Goal: Check status: Check status

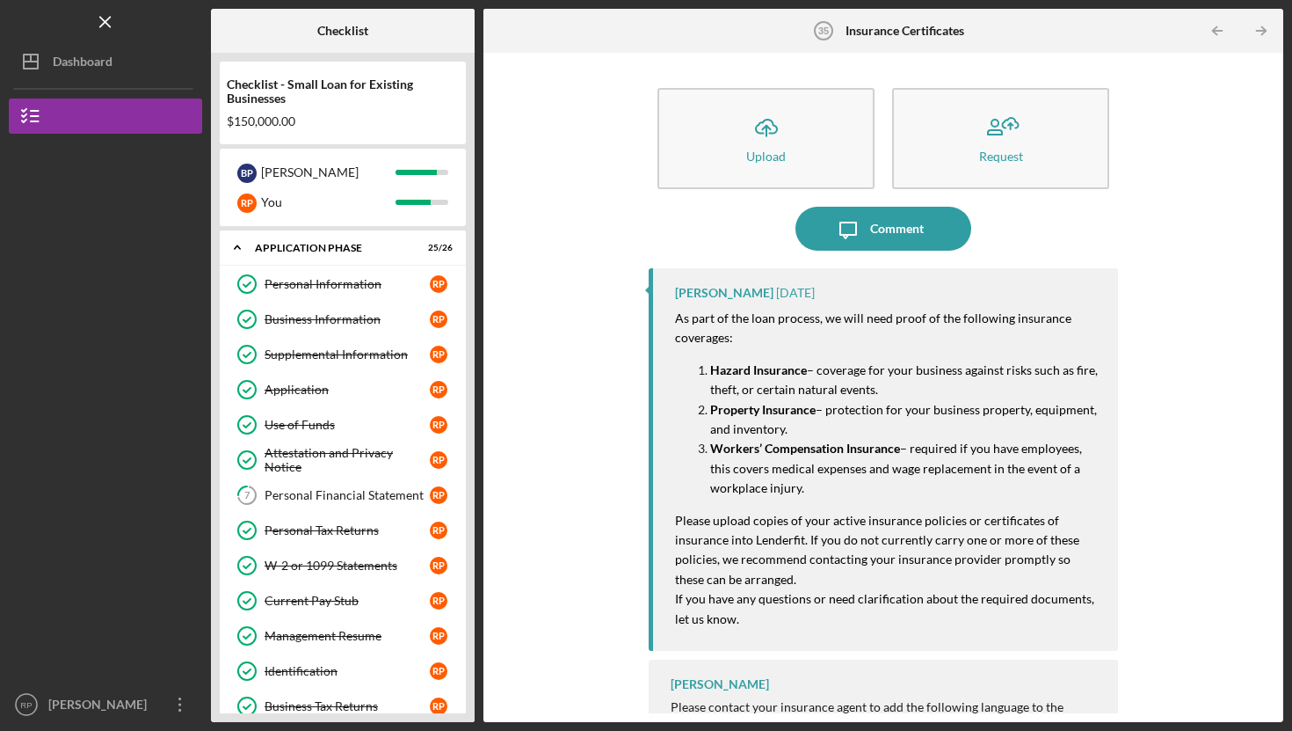
scroll to position [34, 0]
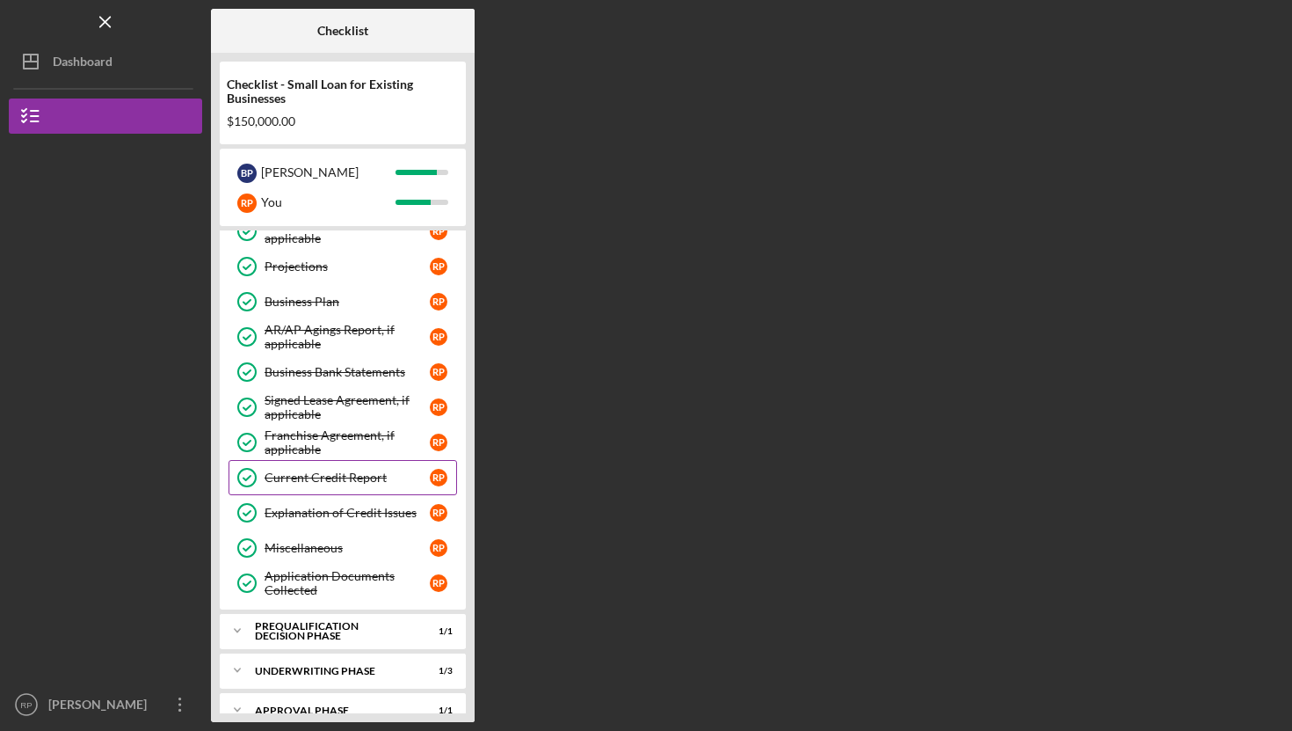
scroll to position [683, 0]
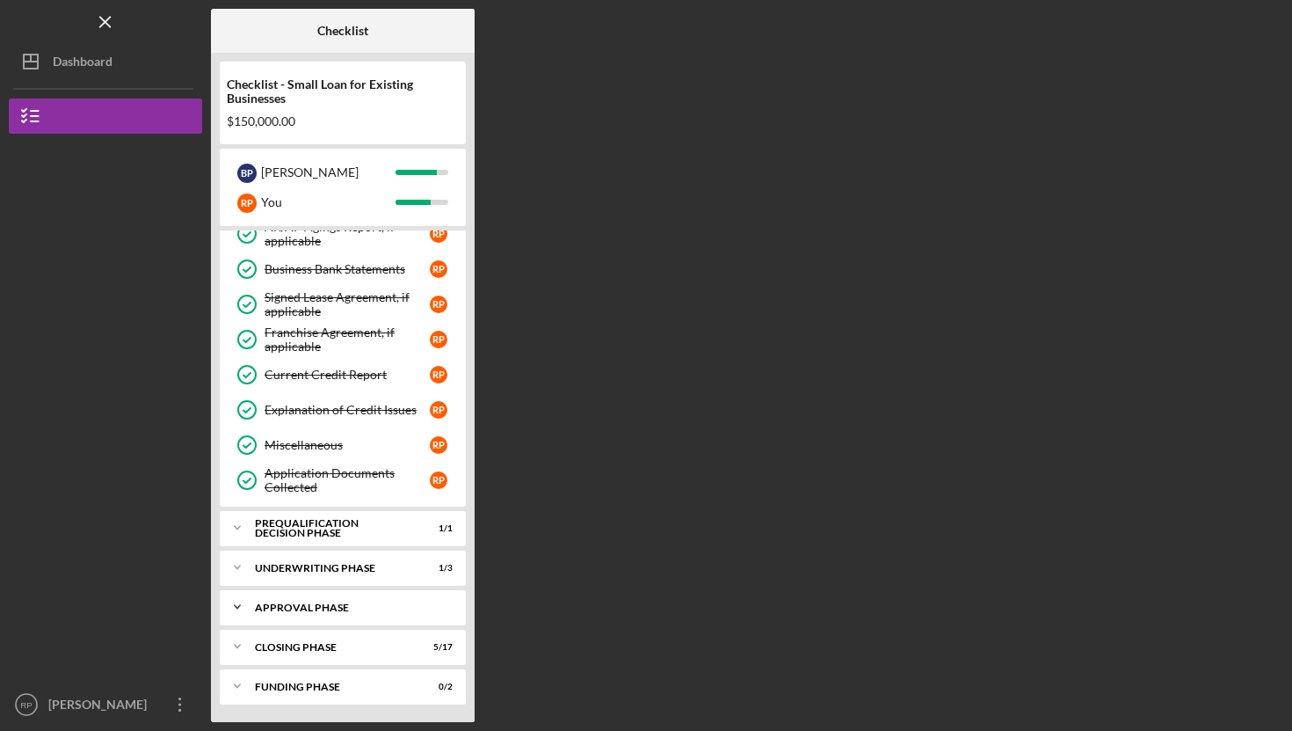
click at [286, 612] on div "Icon/Expander Approval Phase 1 / 1" at bounding box center [343, 606] width 246 height 35
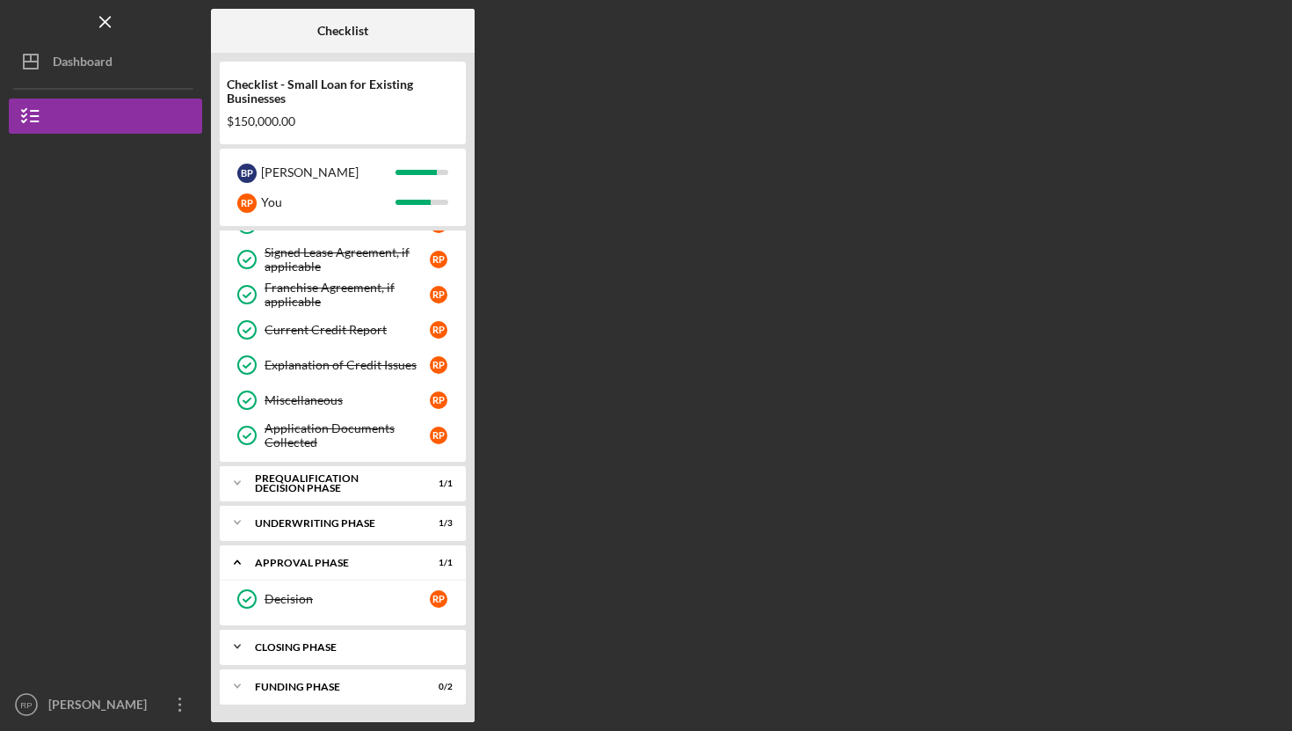
click at [297, 651] on div "Icon/Expander Closing Phase 5 / 17" at bounding box center [343, 646] width 246 height 35
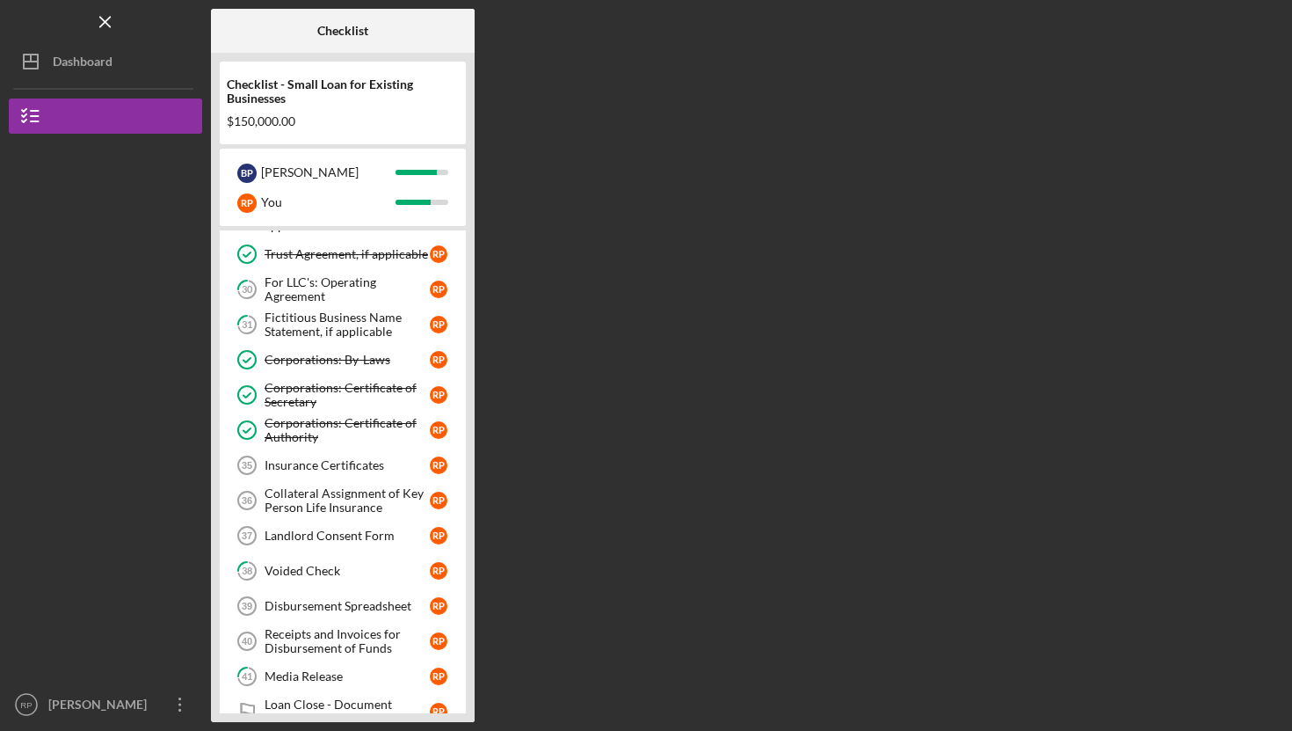
scroll to position [1286, 0]
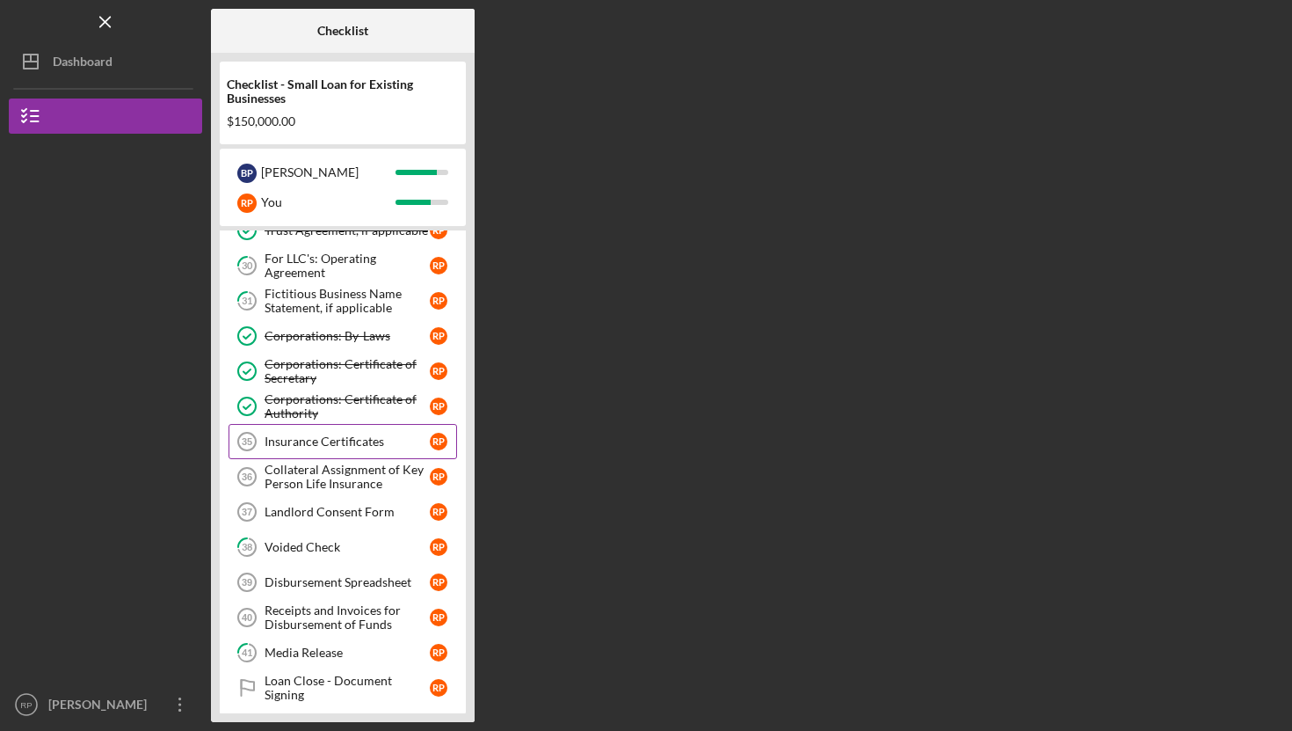
click at [307, 434] on div "Insurance Certificates" at bounding box center [347, 441] width 165 height 14
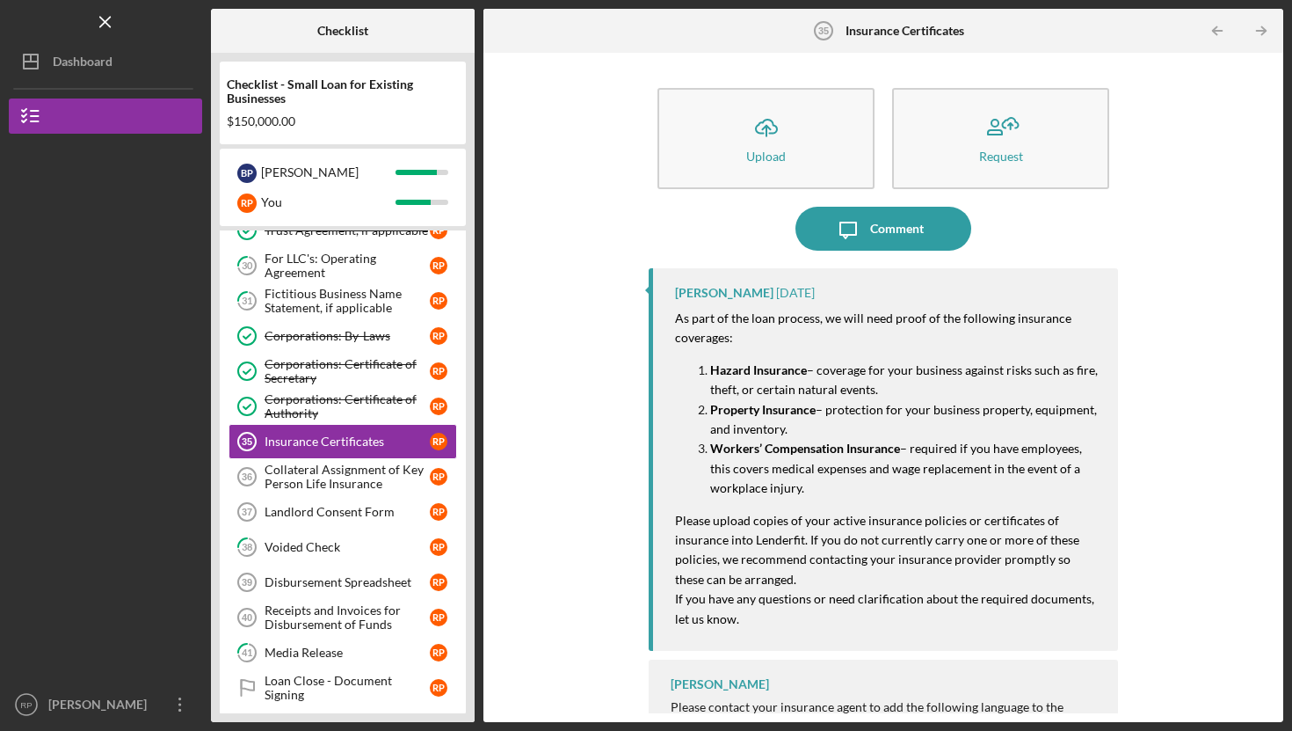
scroll to position [34, 0]
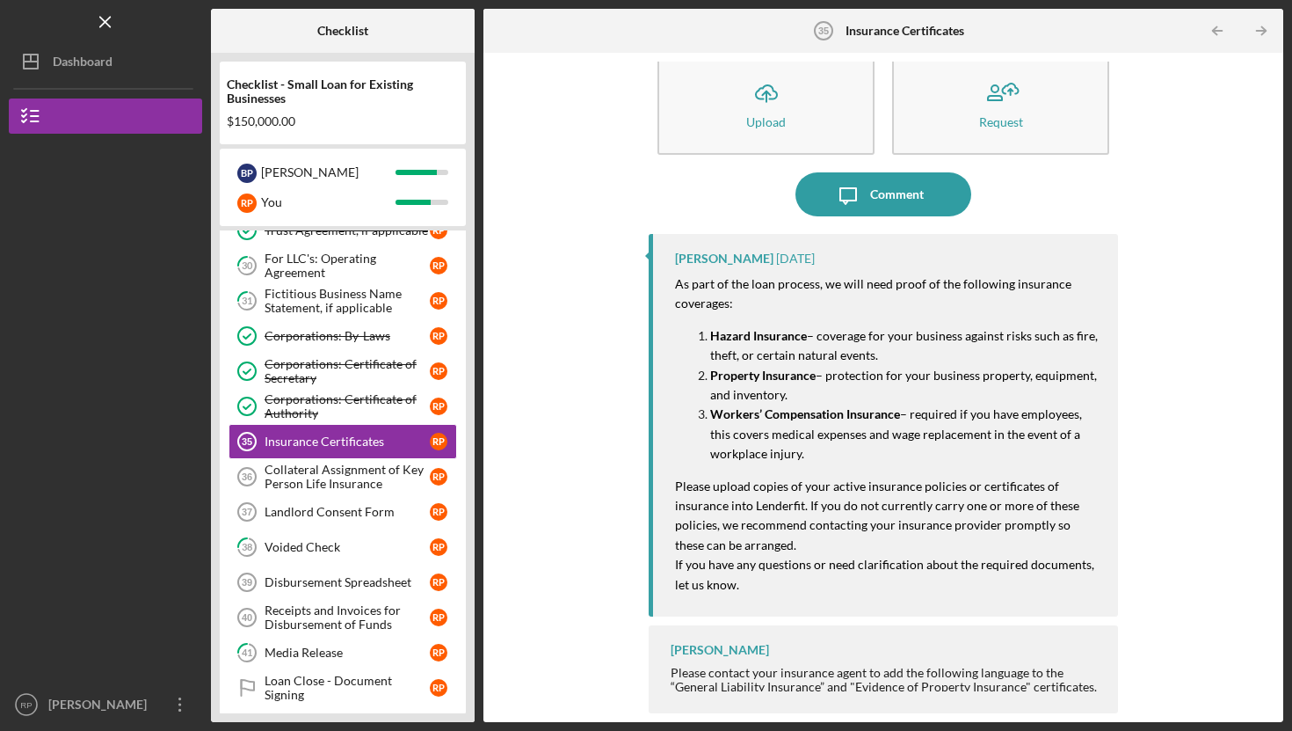
click at [805, 444] on p "Workers’ Compensation Insurance – required if you have employees, this covers m…" at bounding box center [905, 433] width 390 height 59
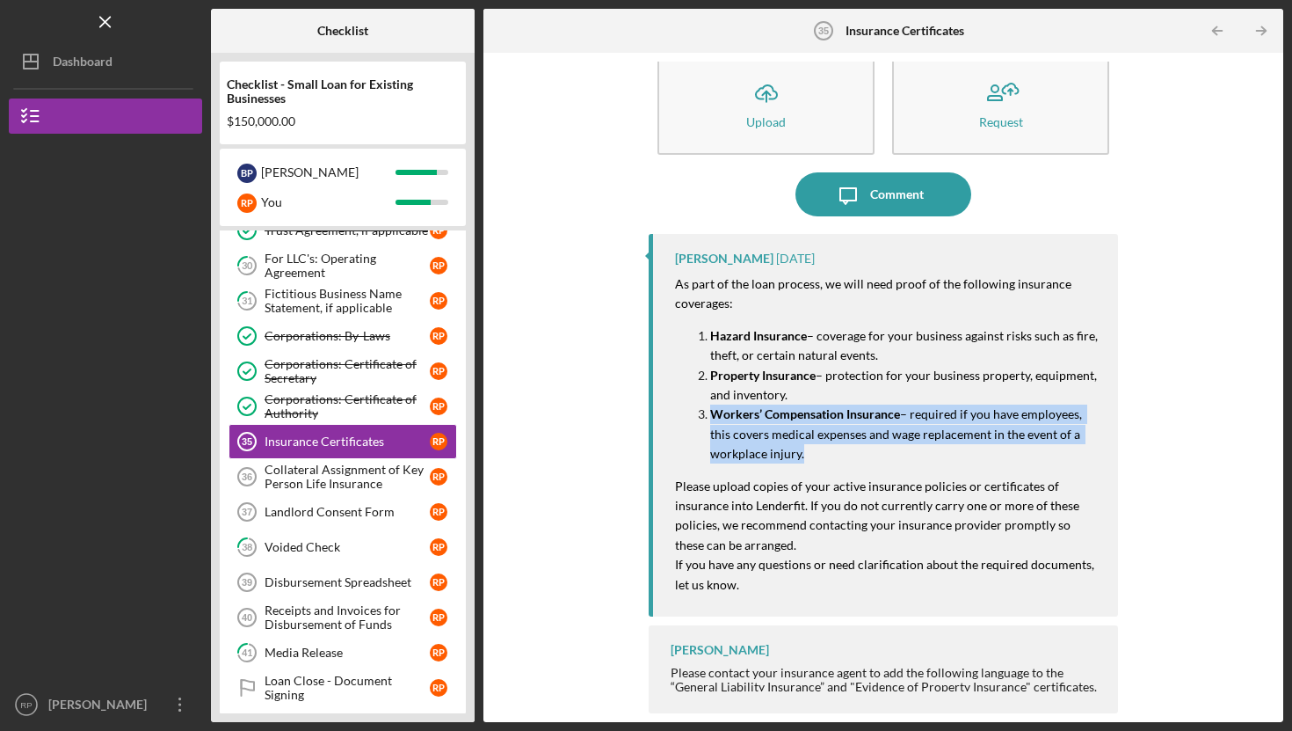
click at [805, 444] on p "Workers’ Compensation Insurance – required if you have employees, this covers m…" at bounding box center [905, 433] width 390 height 59
click at [678, 485] on mark "Please upload copies of your active insurance policies or certificates of insur…" at bounding box center [878, 515] width 407 height 74
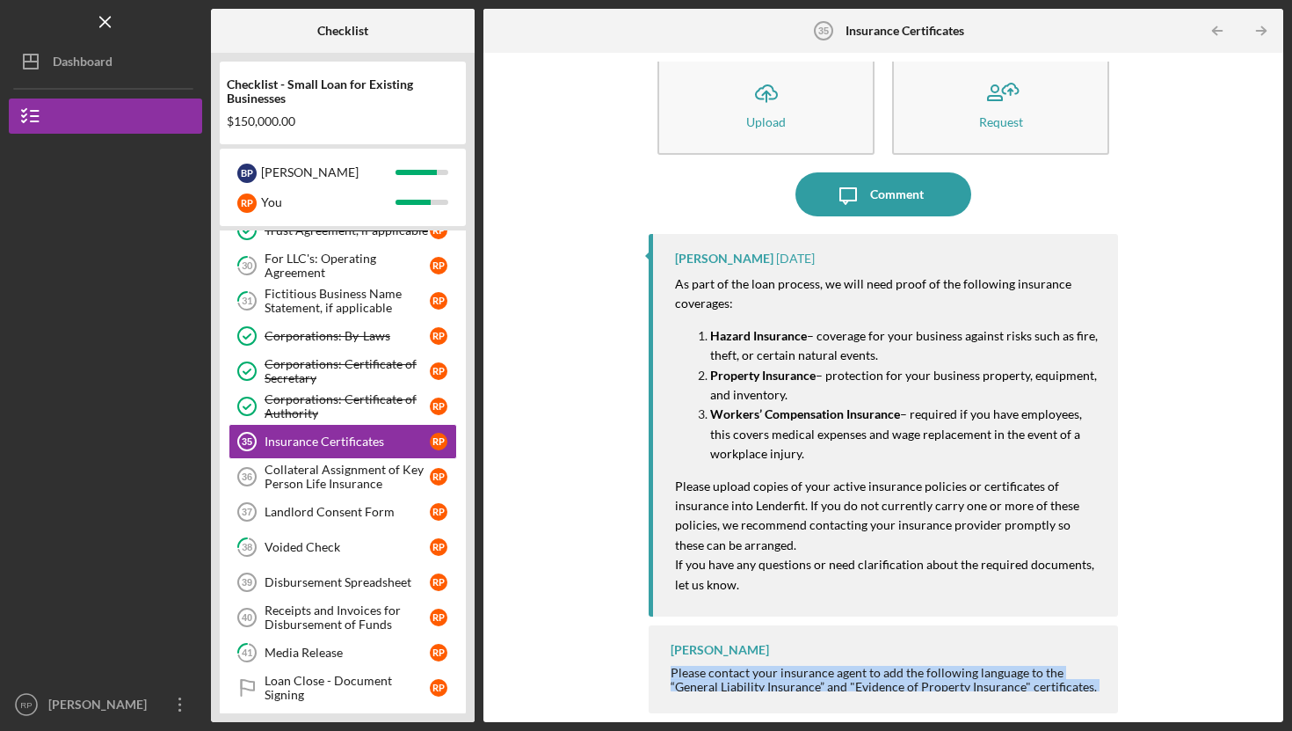
drag, startPoint x: 670, startPoint y: 671, endPoint x: 1077, endPoint y: 730, distance: 411.3
click at [1077, 730] on div "Icon/Menu Insurance Certificates 35 Insurance Certificates Checklist Checklist …" at bounding box center [646, 365] width 1292 height 731
click at [1262, 27] on polyline "button" at bounding box center [1264, 31] width 4 height 8
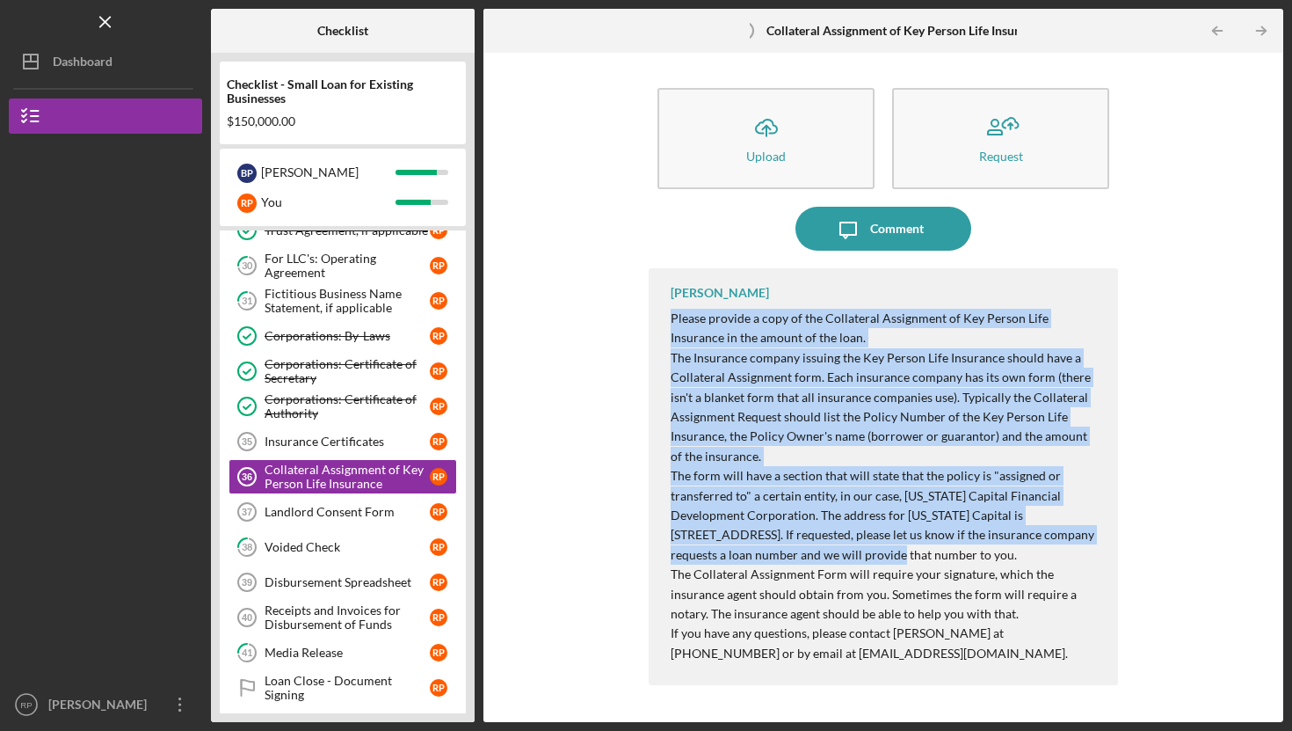
drag, startPoint x: 673, startPoint y: 318, endPoint x: 823, endPoint y: 560, distance: 284.2
click at [823, 560] on div "Please provide a copy of the Collateral Assignment of Key Person Life Insurance…" at bounding box center [886, 486] width 430 height 354
click at [299, 435] on div "Insurance Certificates" at bounding box center [347, 441] width 165 height 14
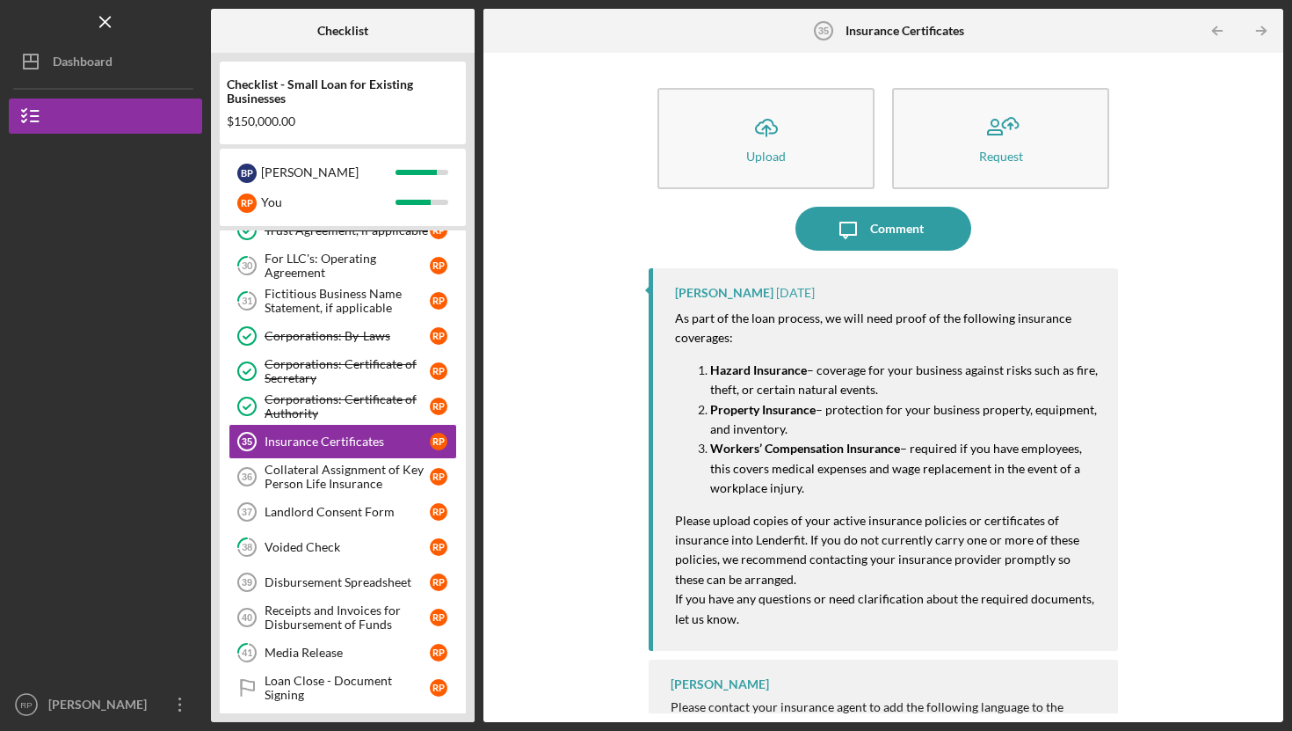
scroll to position [34, 0]
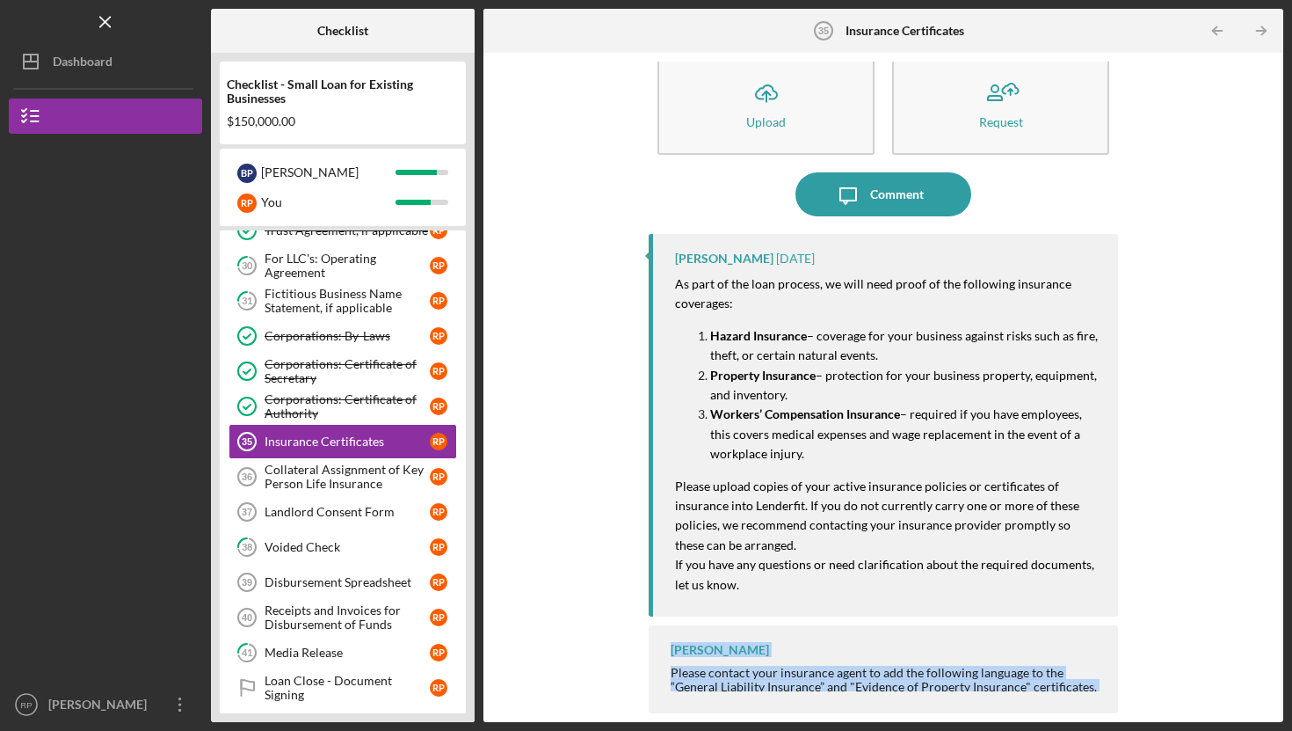
drag, startPoint x: 673, startPoint y: 648, endPoint x: 970, endPoint y: 697, distance: 300.3
click at [1000, 725] on div "Icon/Menu Insurance Certificates 35 Insurance Certificates Checklist Checklist …" at bounding box center [646, 365] width 1292 height 731
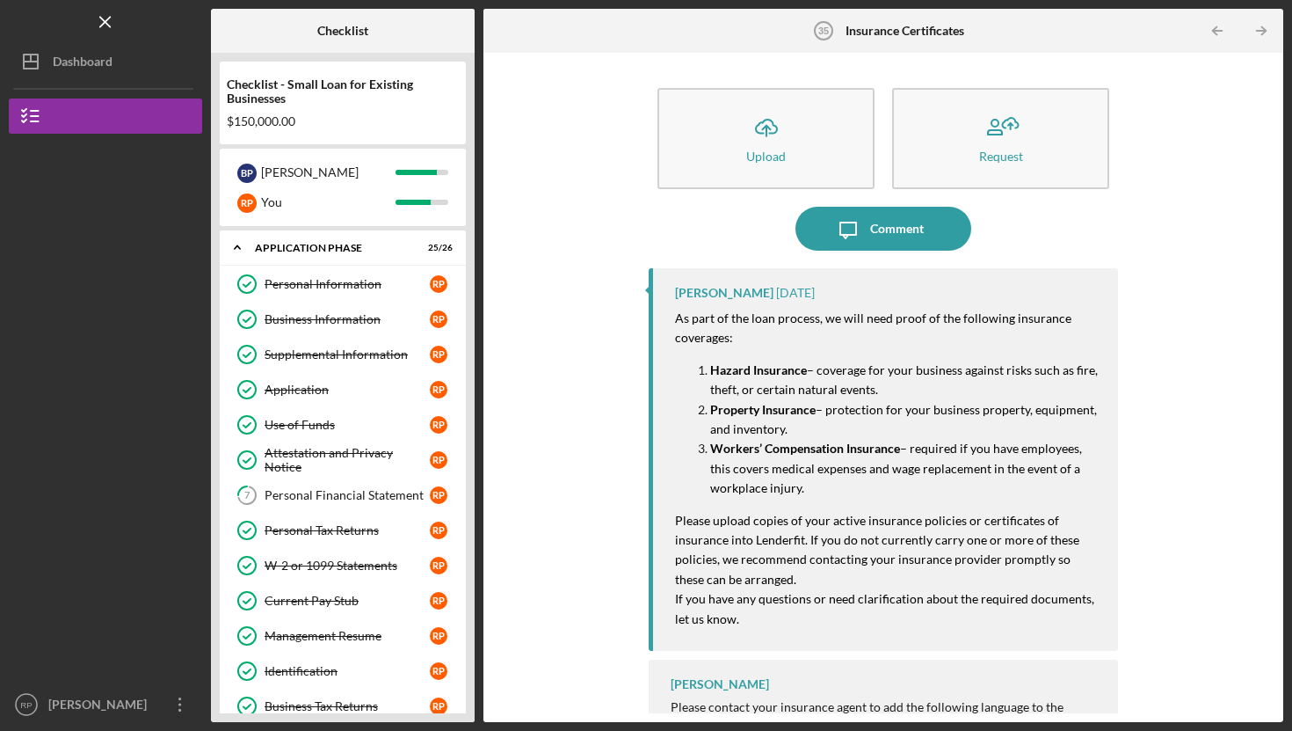
scroll to position [34, 0]
